Goal: Information Seeking & Learning: Find specific fact

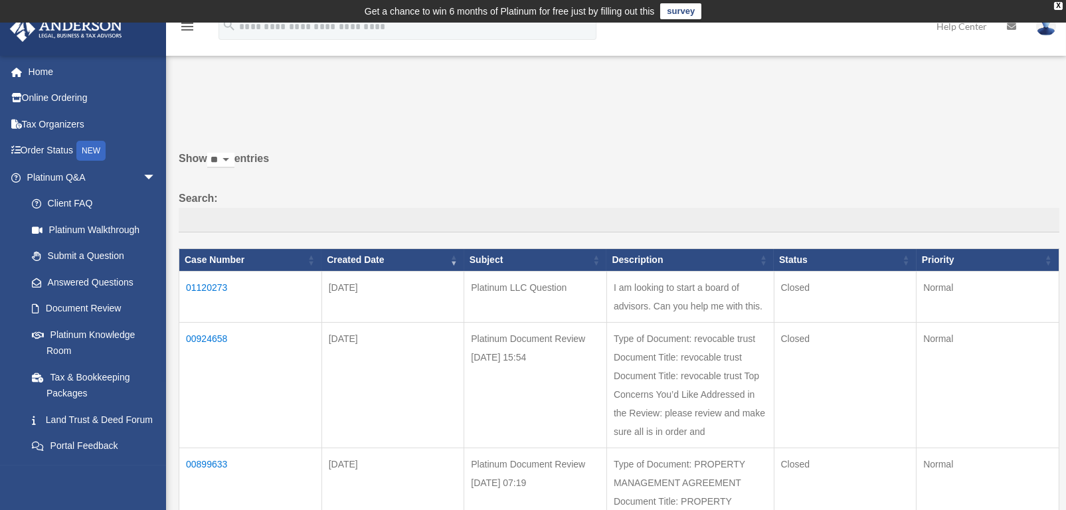
click at [540, 301] on td "Platinum LLC Question" at bounding box center [535, 296] width 143 height 51
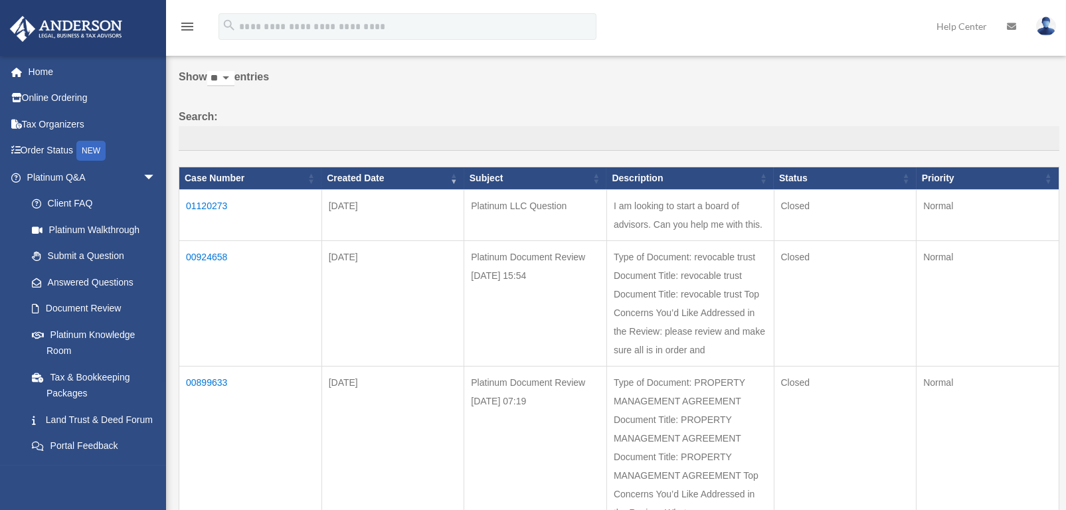
scroll to position [66, 0]
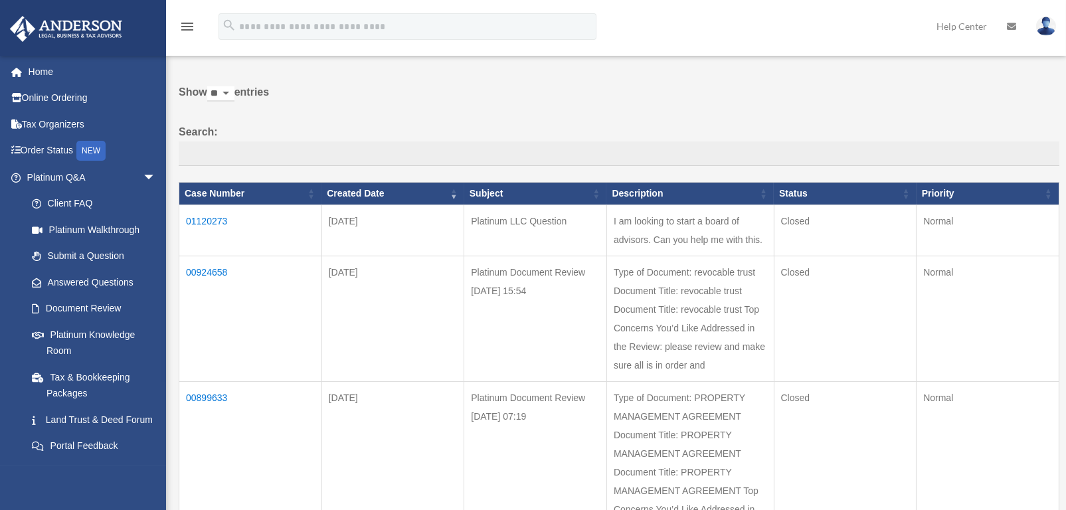
click at [204, 214] on td "01120273" at bounding box center [250, 229] width 143 height 51
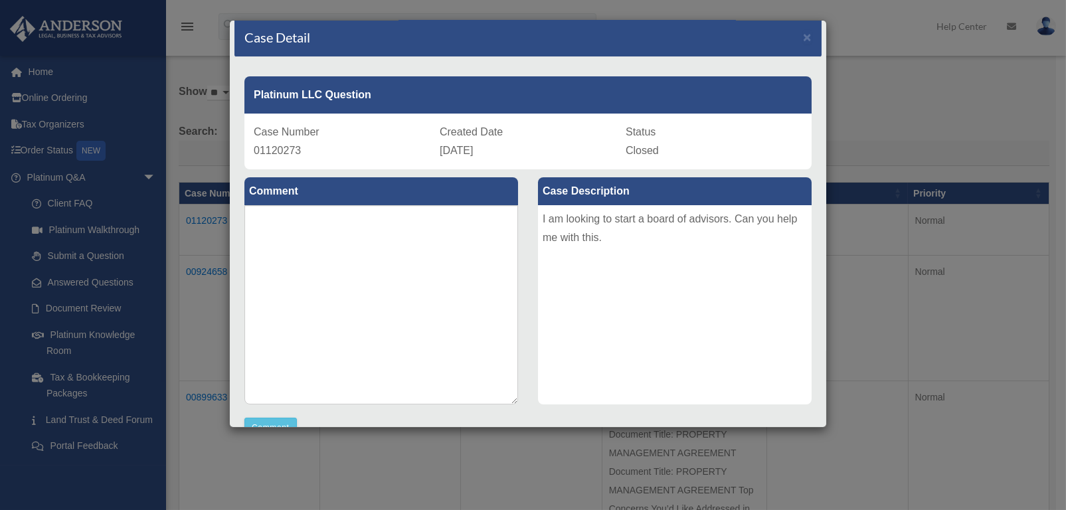
scroll to position [0, 0]
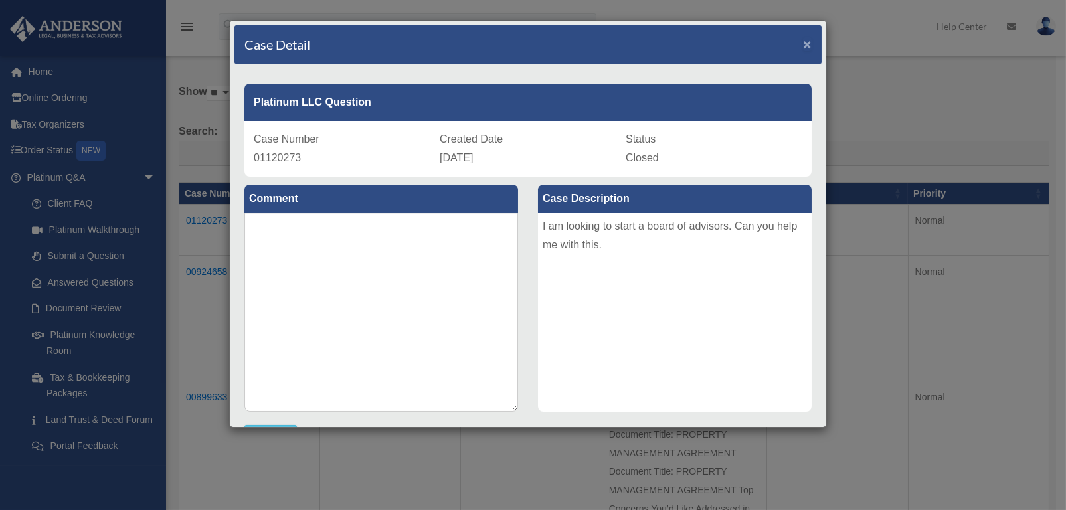
click at [803, 38] on span "×" at bounding box center [807, 44] width 9 height 15
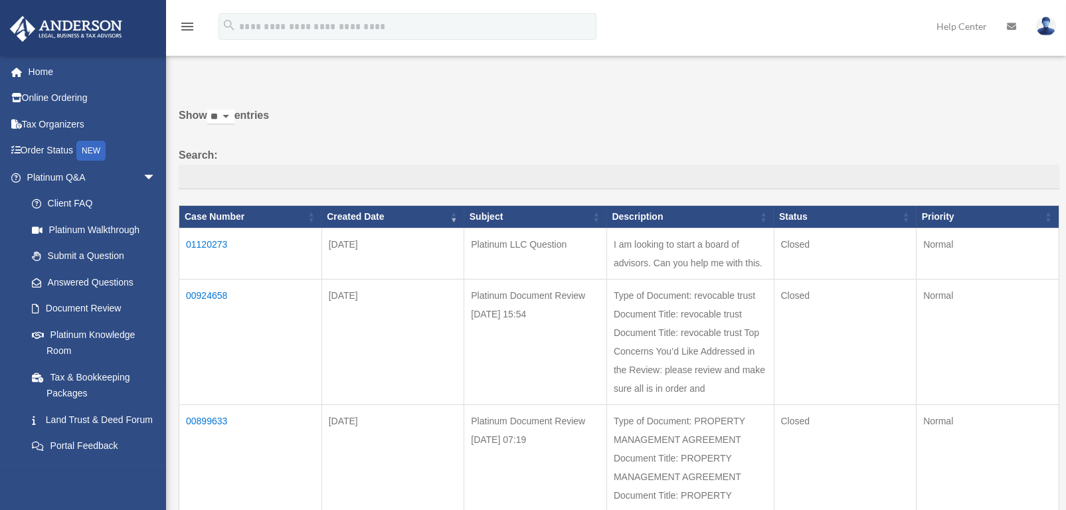
scroll to position [66, 0]
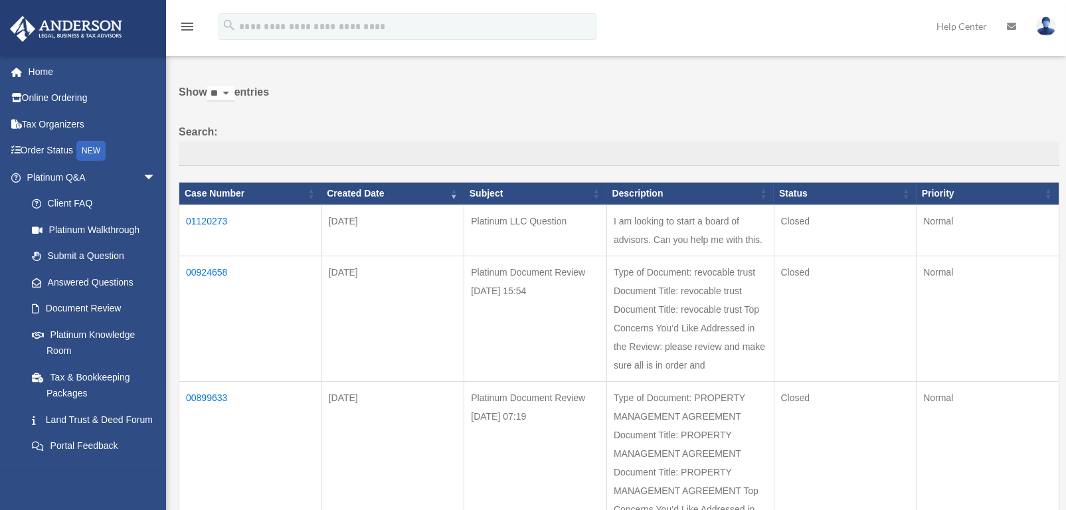
click at [205, 222] on td "01120273" at bounding box center [250, 229] width 143 height 51
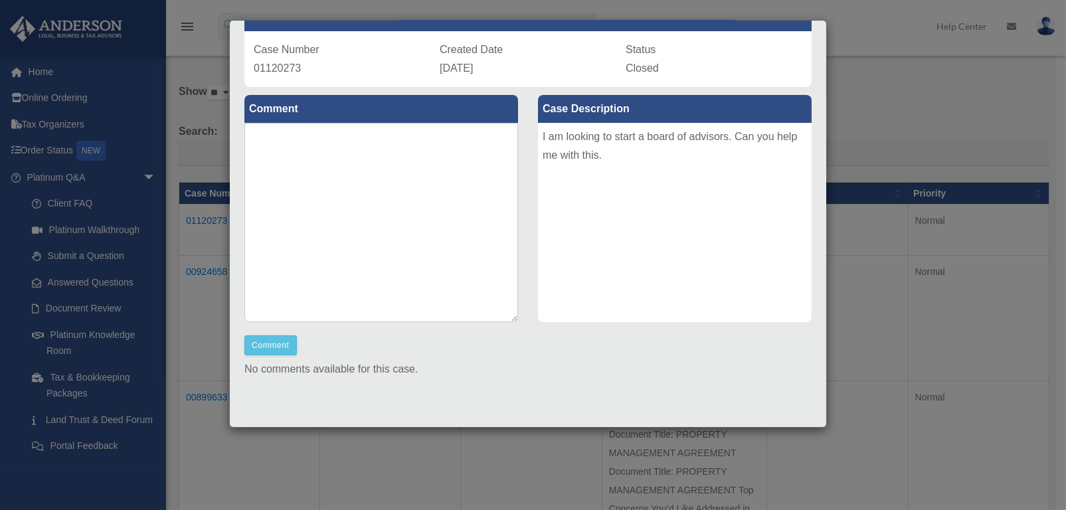
scroll to position [99, 0]
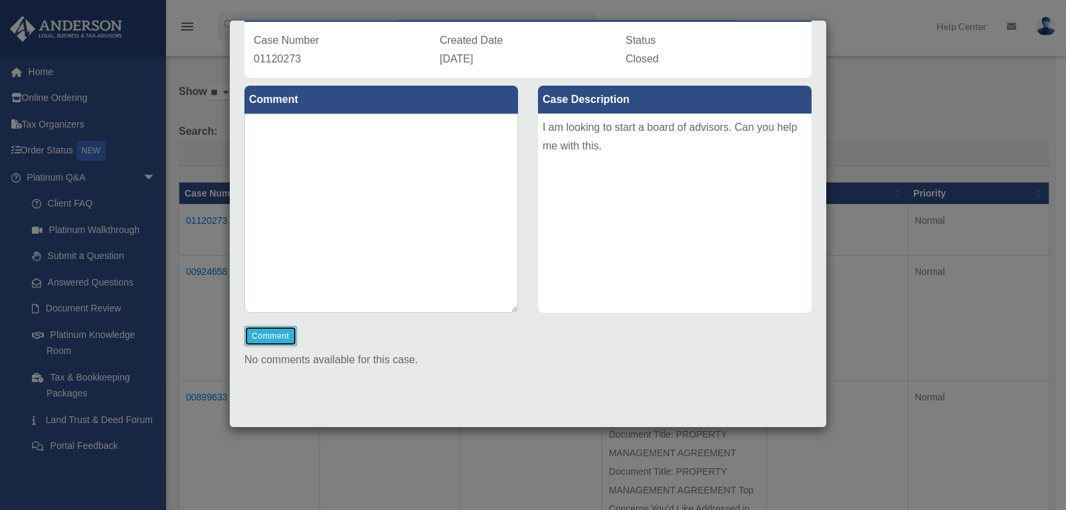
click at [270, 340] on button "Comment" at bounding box center [270, 336] width 52 height 20
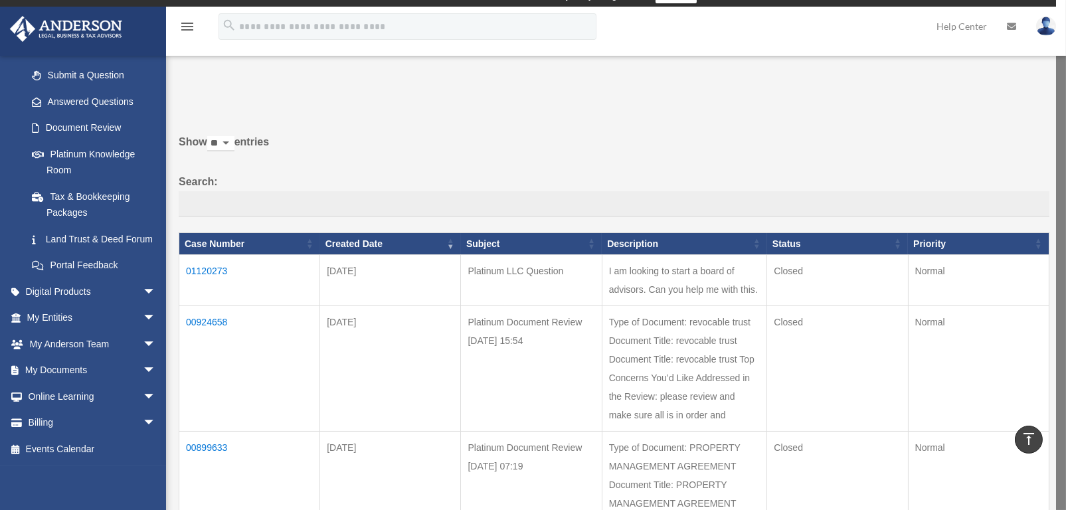
scroll to position [0, 0]
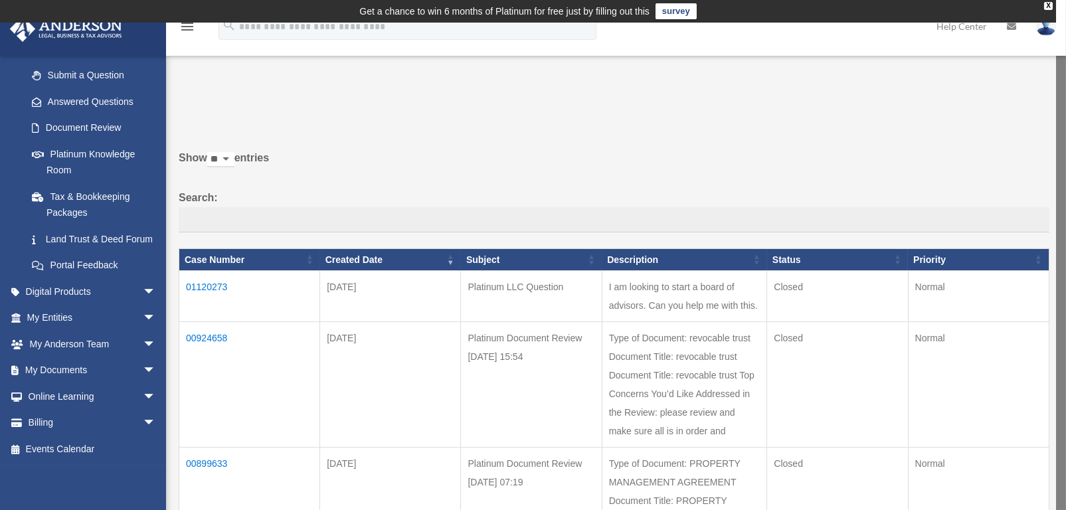
click at [211, 283] on td "01120273" at bounding box center [249, 296] width 141 height 51
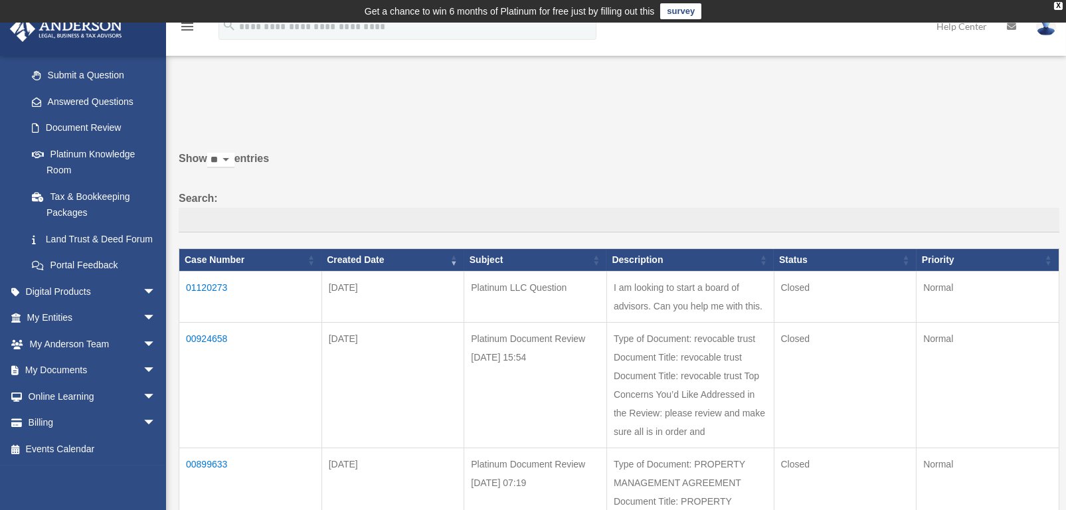
click at [206, 281] on td "01120273" at bounding box center [250, 296] width 143 height 51
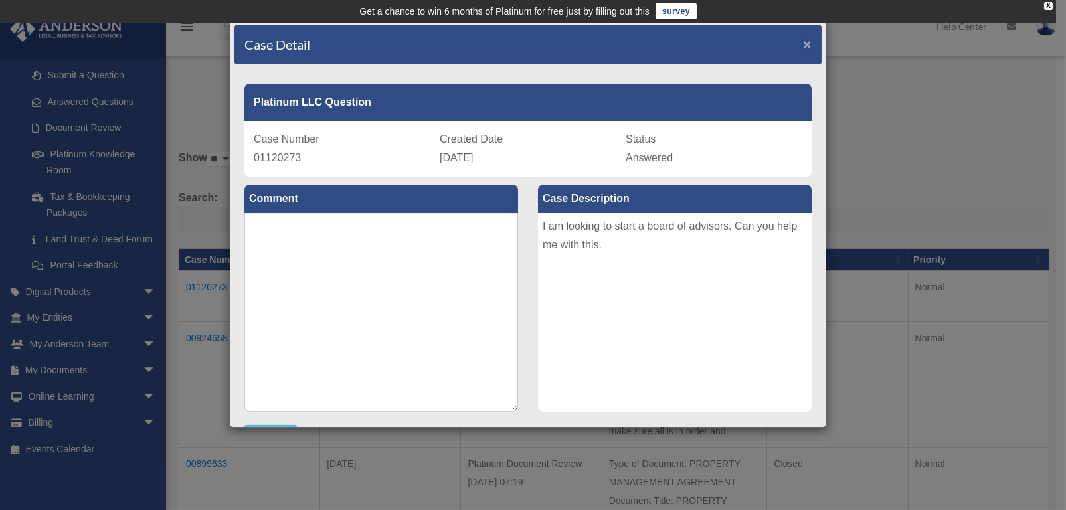
click at [803, 45] on span "×" at bounding box center [807, 44] width 9 height 15
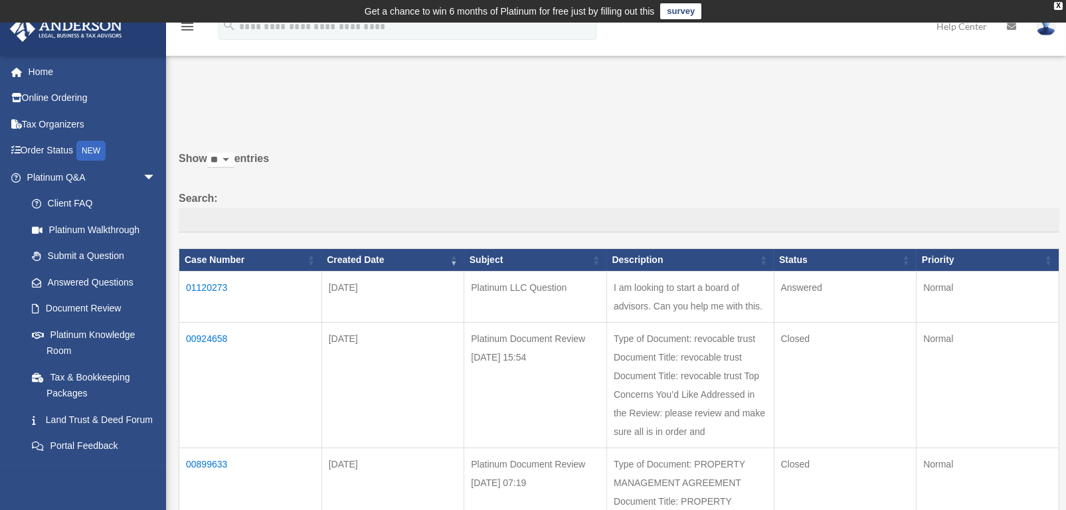
click at [217, 280] on td "01120273" at bounding box center [250, 296] width 143 height 51
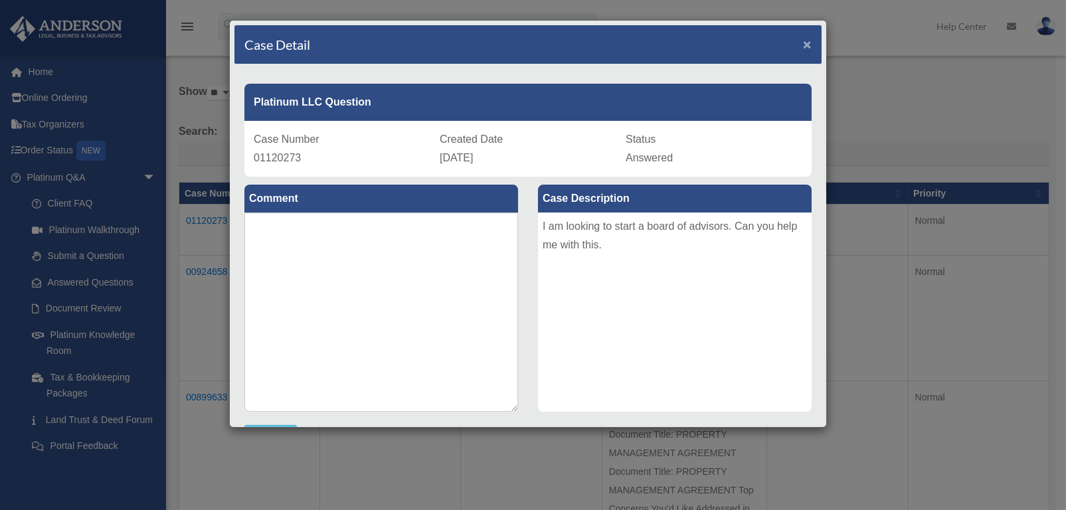
click at [803, 39] on span "×" at bounding box center [807, 44] width 9 height 15
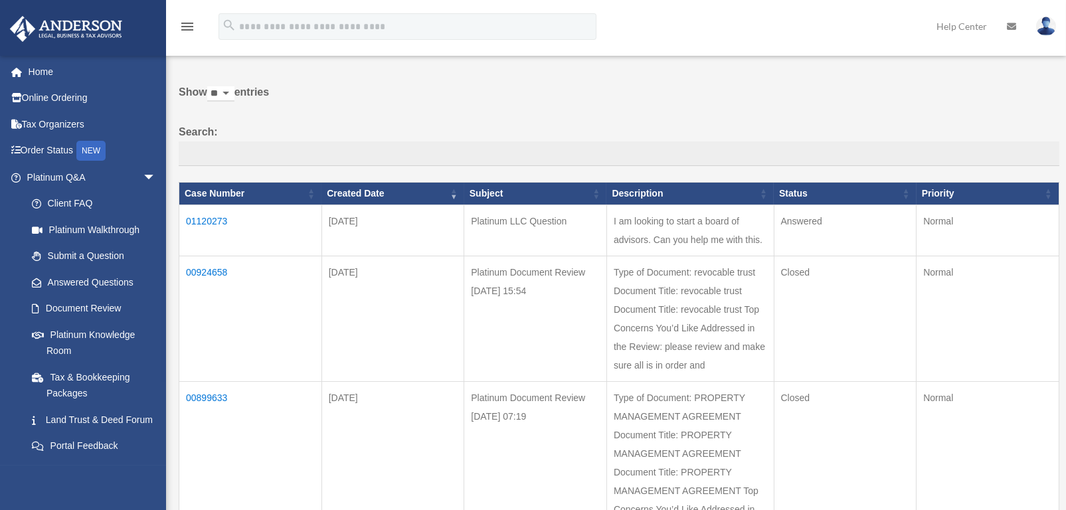
click at [807, 222] on td "Answered" at bounding box center [844, 229] width 143 height 51
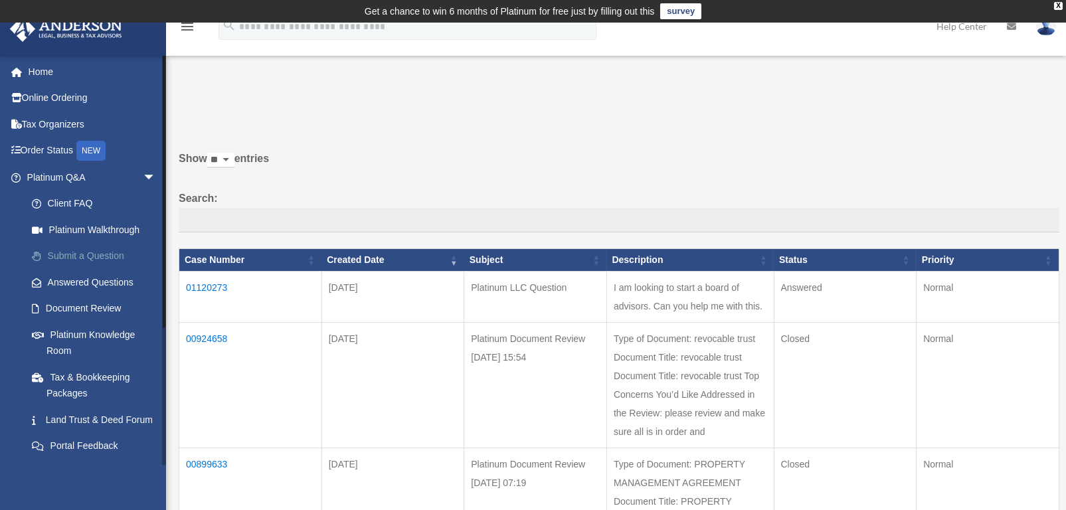
click at [106, 252] on link "Submit a Question" at bounding box center [97, 256] width 157 height 27
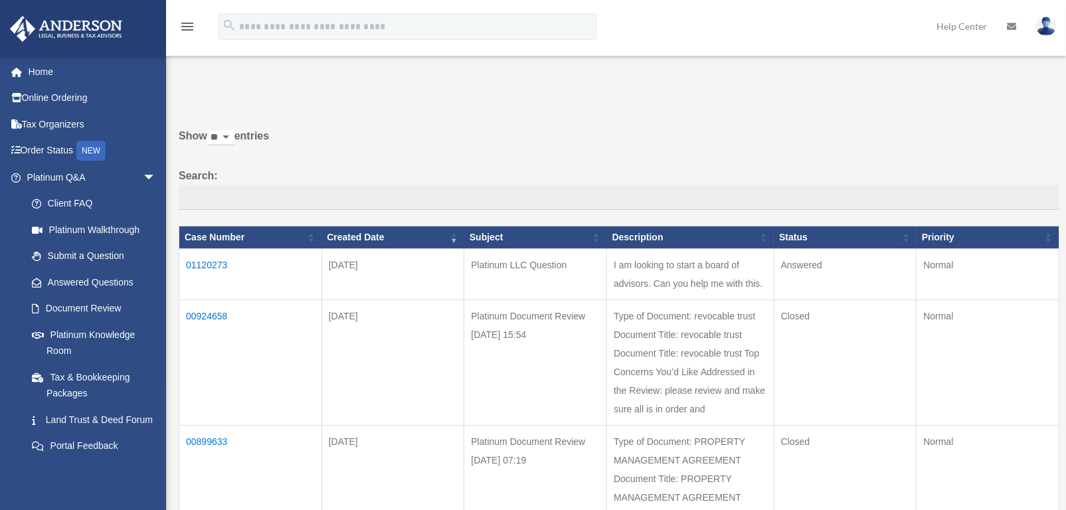
click at [92, 278] on link "Answered Questions" at bounding box center [91, 282] width 144 height 27
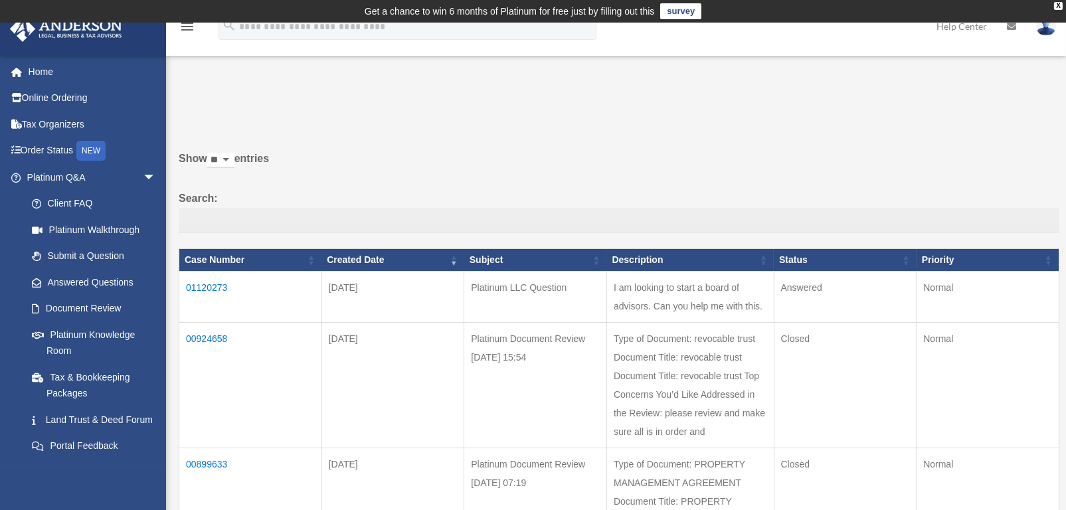
click at [224, 290] on td "01120273" at bounding box center [250, 296] width 143 height 51
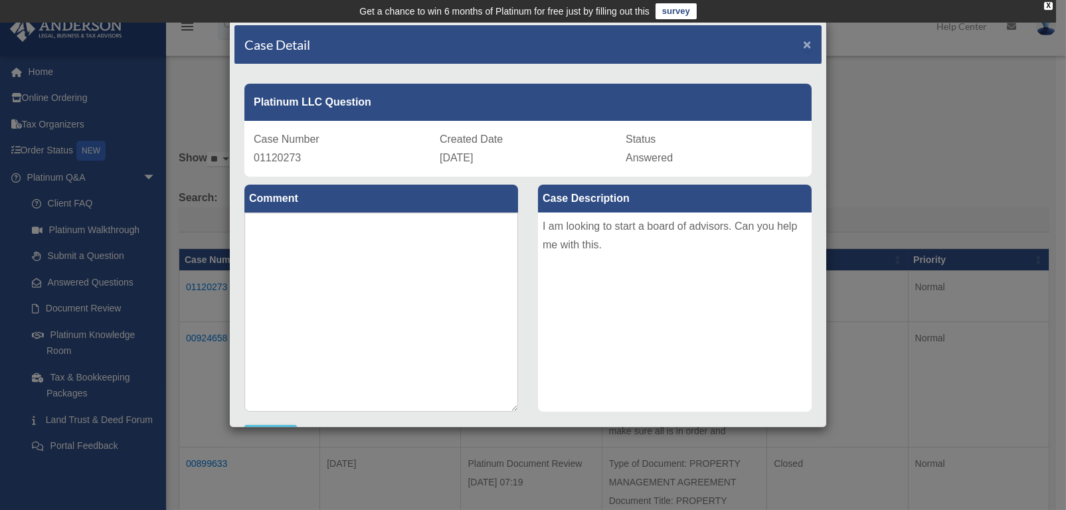
click at [803, 42] on span "×" at bounding box center [807, 44] width 9 height 15
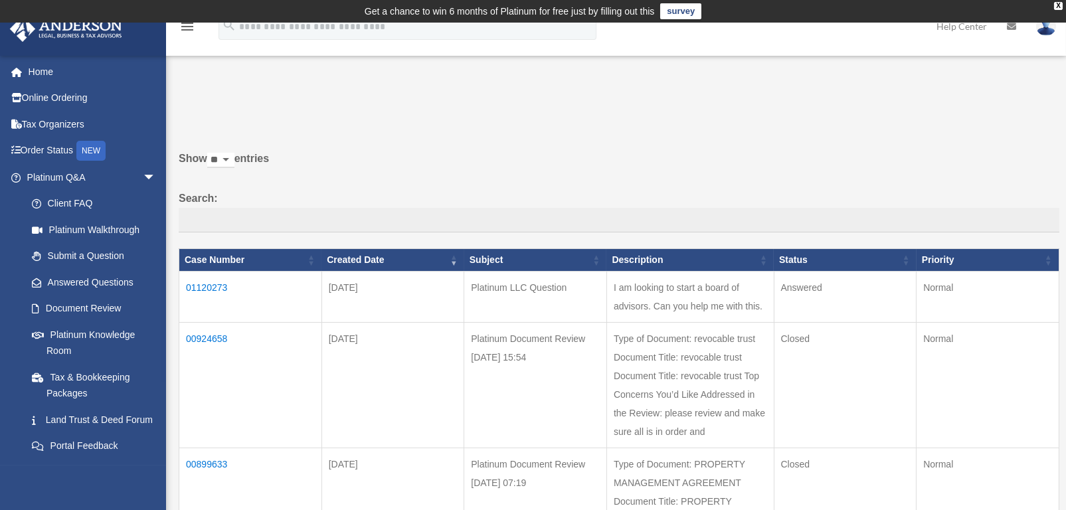
click at [212, 284] on td "01120273" at bounding box center [250, 296] width 143 height 51
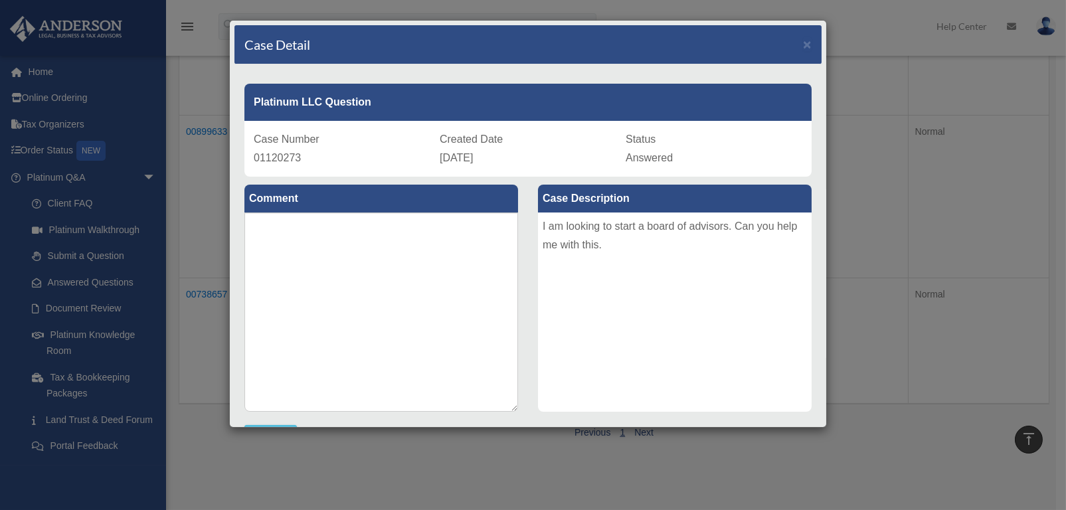
click at [644, 155] on span "Answered" at bounding box center [648, 157] width 47 height 11
click at [627, 130] on div "Status Answered" at bounding box center [713, 148] width 177 height 37
click at [630, 194] on label "Case Description" at bounding box center [675, 199] width 274 height 28
click at [665, 270] on div "I am looking to start a board of advisors. Can you help me with this." at bounding box center [675, 311] width 274 height 199
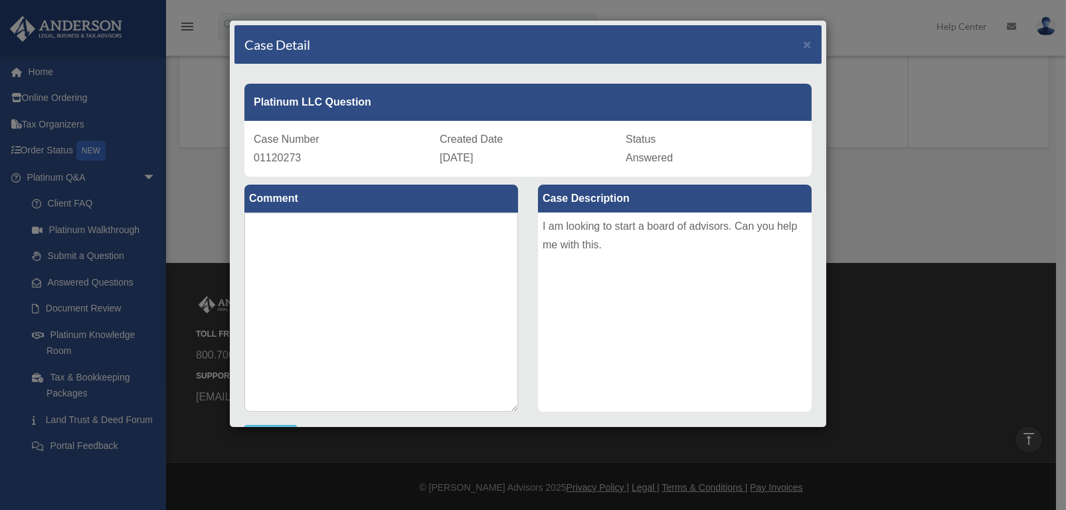
click at [791, 38] on div "Case Detail ×" at bounding box center [527, 44] width 587 height 39
click at [803, 39] on span "×" at bounding box center [807, 44] width 9 height 15
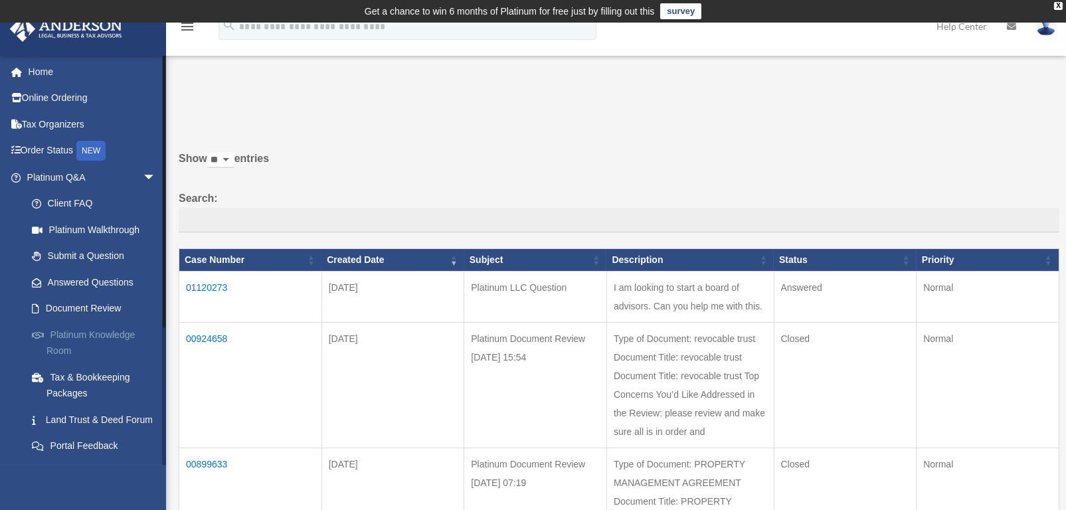
click at [66, 331] on link "Platinum Knowledge Room" at bounding box center [97, 342] width 157 height 42
